Goal: Check status: Check status

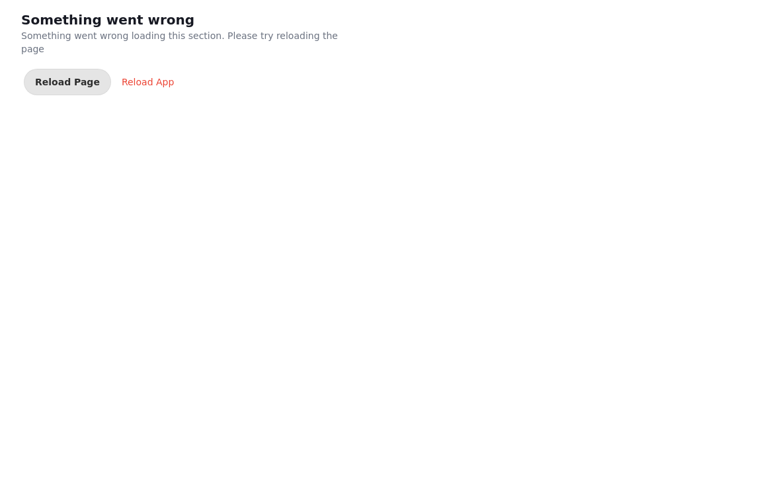
click at [158, 75] on div "Reload App" at bounding box center [148, 81] width 52 height 13
click at [63, 77] on span "Reload Page" at bounding box center [67, 81] width 65 height 9
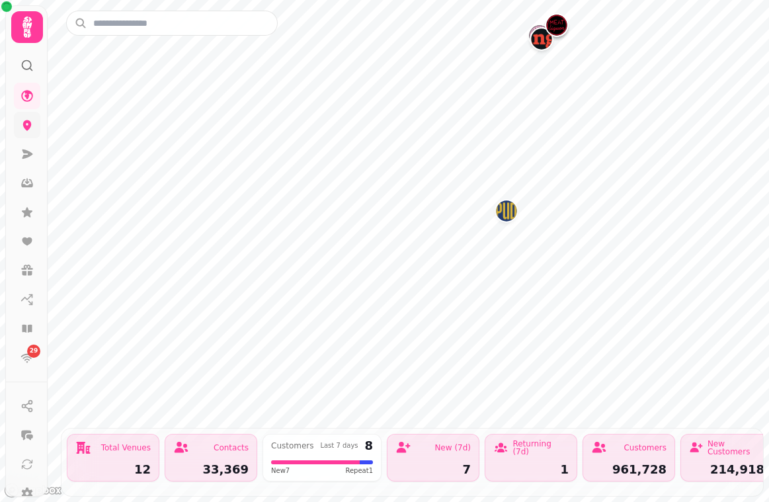
click at [28, 129] on icon at bounding box center [27, 125] width 9 height 11
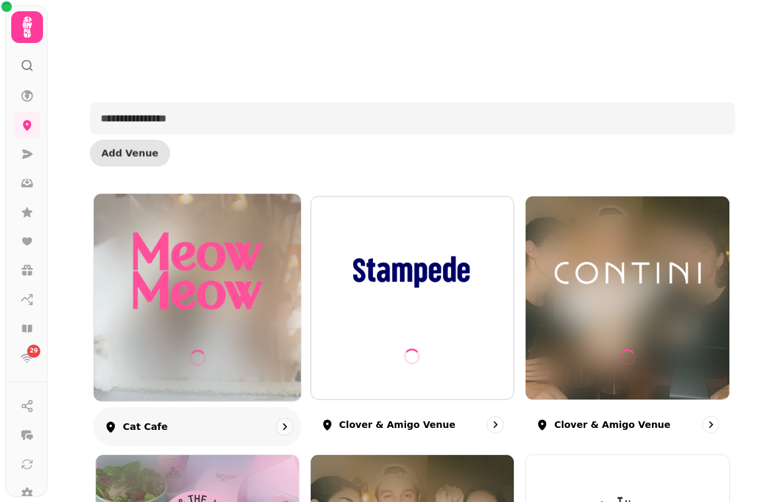
scroll to position [750, 0]
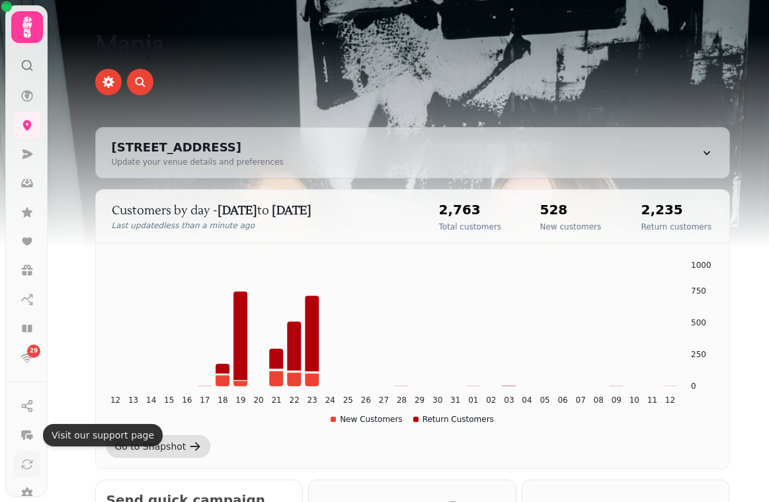
click at [20, 453] on button at bounding box center [27, 464] width 26 height 26
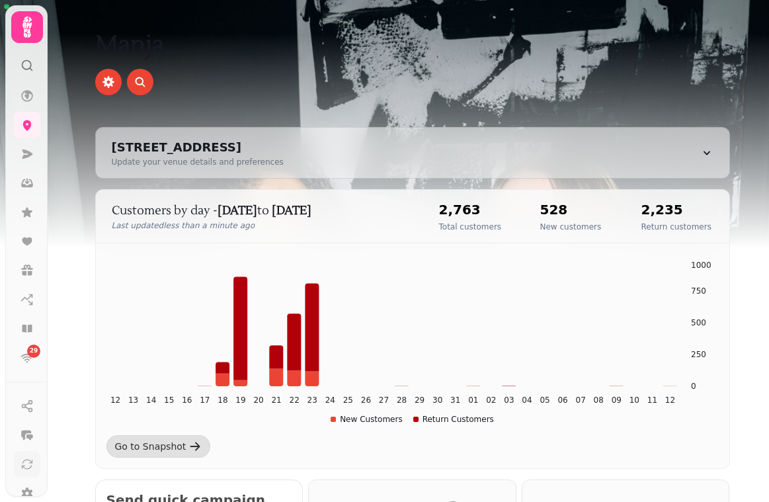
click at [24, 460] on icon at bounding box center [26, 463] width 13 height 13
click at [24, 460] on icon at bounding box center [27, 463] width 10 height 9
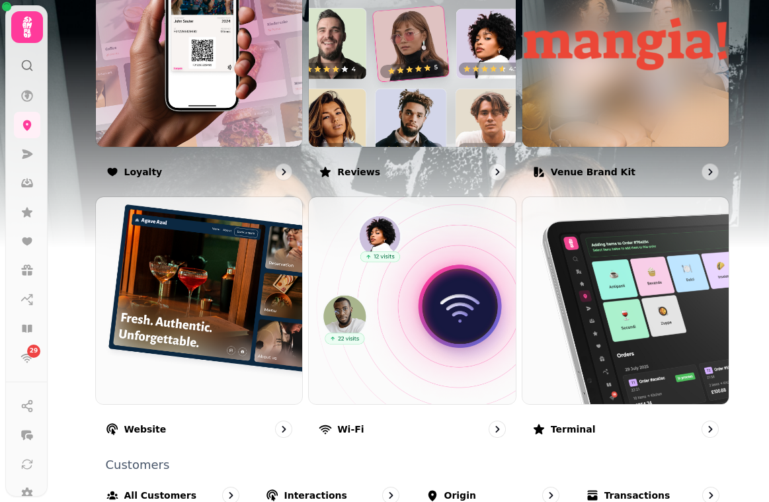
scroll to position [841, 0]
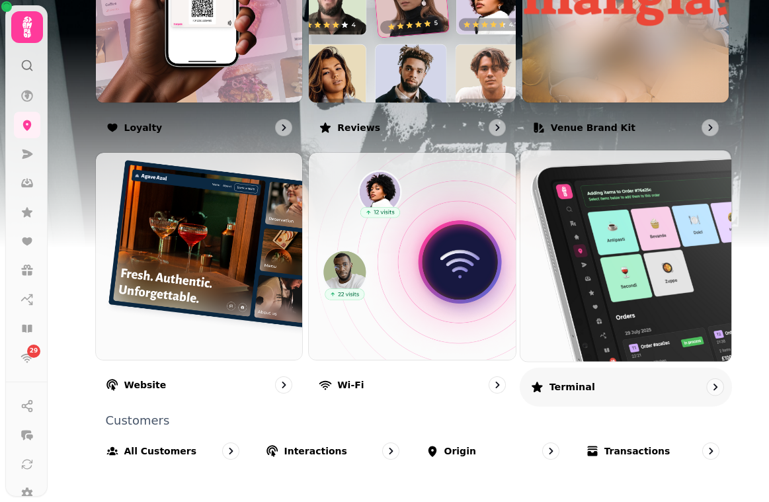
click at [617, 262] on img at bounding box center [626, 256] width 232 height 232
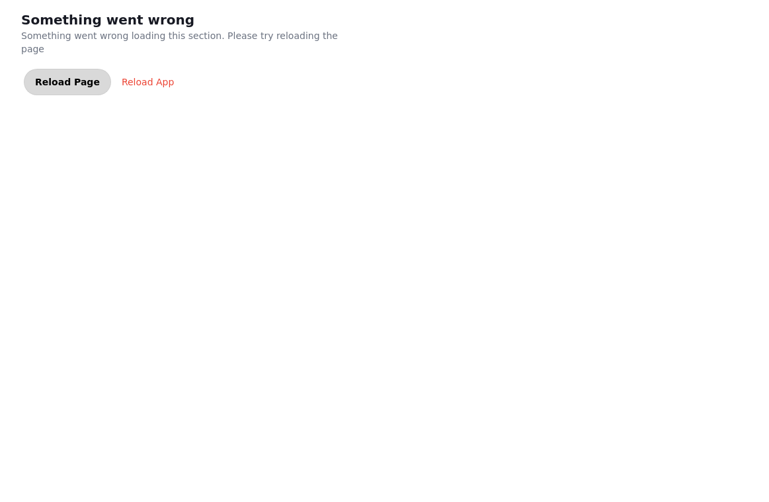
click at [44, 77] on span "Reload Page" at bounding box center [67, 81] width 65 height 9
click at [176, 223] on div "Something went wrong Something went wrong loading this section. Please try relo…" at bounding box center [384, 251] width 769 height 502
